Goal: Task Accomplishment & Management: Use online tool/utility

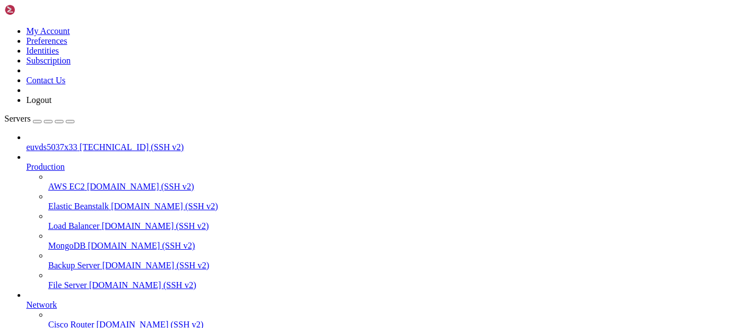
click at [48, 142] on span "euvds5037x33" at bounding box center [51, 146] width 51 height 9
click at [77, 142] on span "euvds5037x33" at bounding box center [51, 146] width 51 height 9
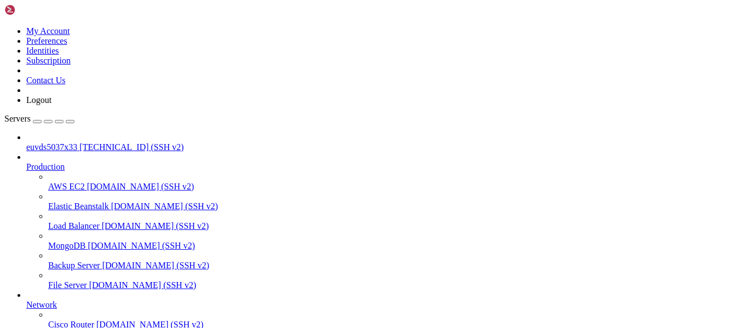
click at [77, 142] on span "euvds5037x33" at bounding box center [51, 146] width 51 height 9
drag, startPoint x: 60, startPoint y: 745, endPoint x: 203, endPoint y: 751, distance: 143.0
copy span "[DOMAIN_NAME]"
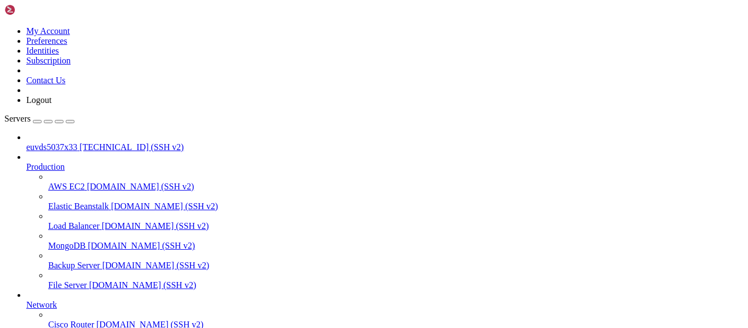
copy span "[DOMAIN_NAME]"
drag, startPoint x: 60, startPoint y: 688, endPoint x: 213, endPoint y: 689, distance: 152.8
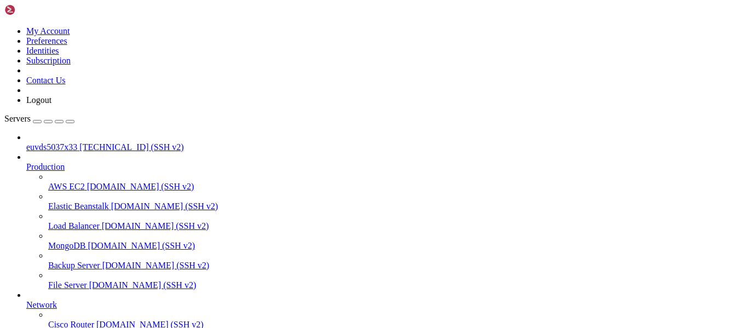
copy span "[DOMAIN_NAME]"
